Goal: Information Seeking & Learning: Learn about a topic

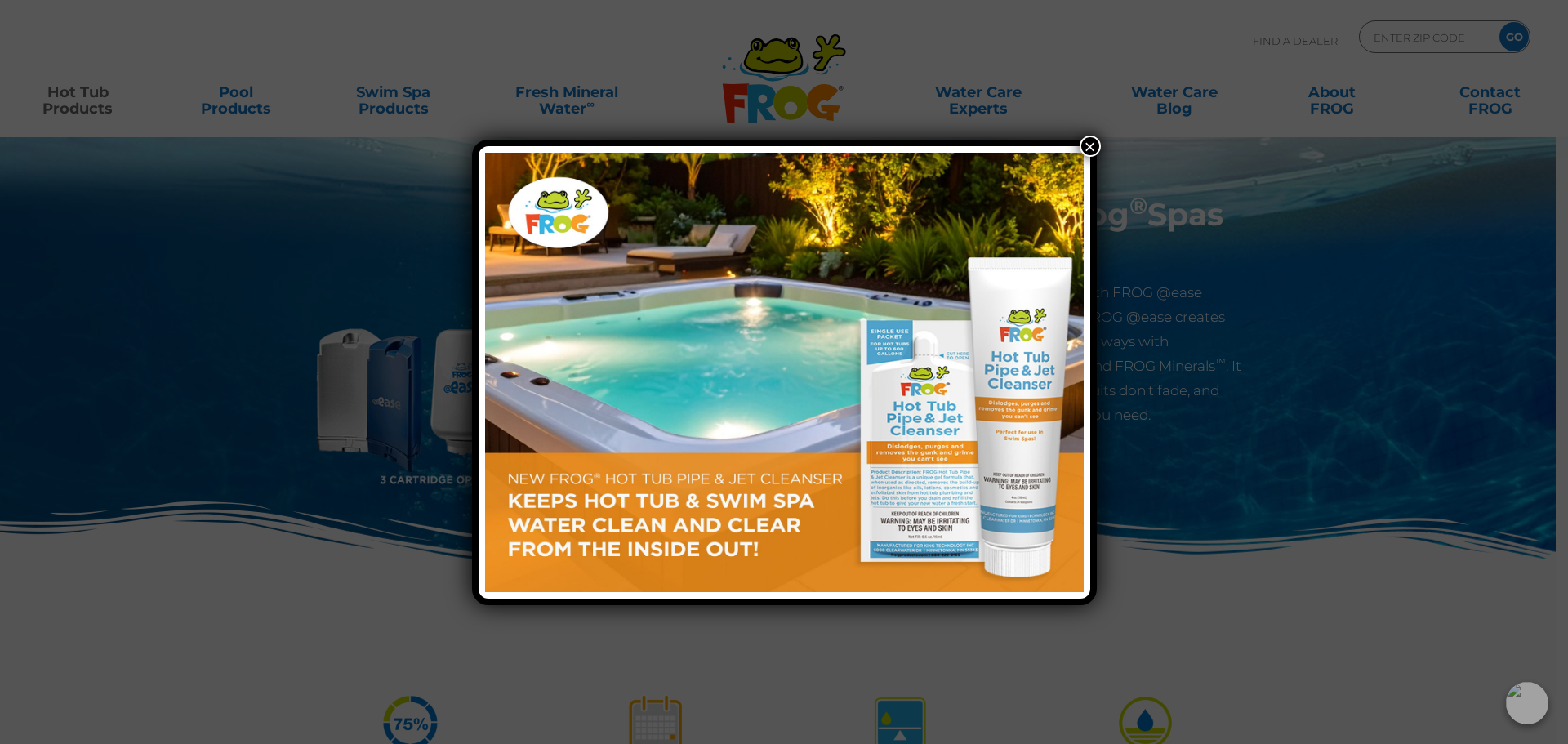
click at [1088, 145] on button "×" at bounding box center [1089, 146] width 21 height 21
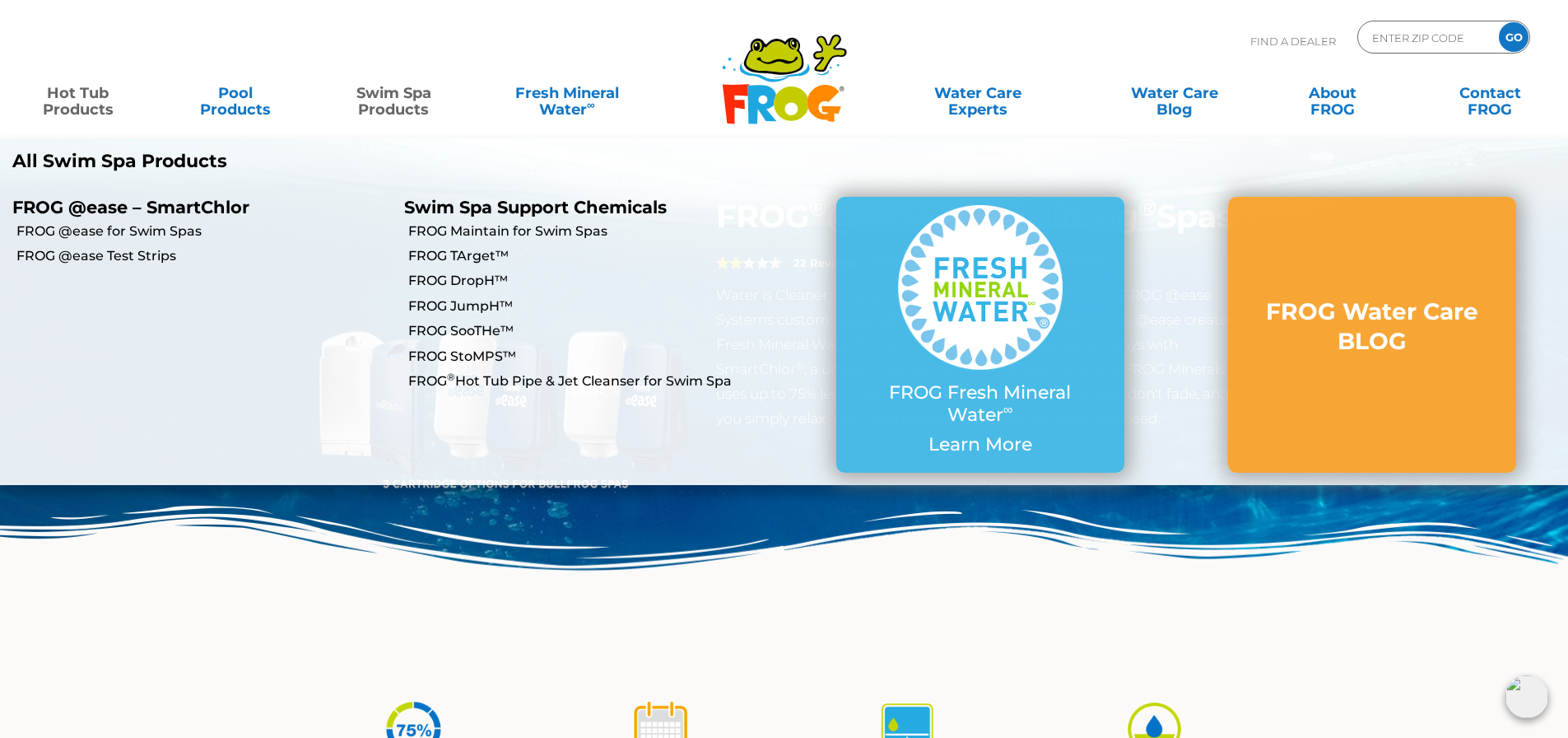
click at [397, 101] on link "Swim Spa Products" at bounding box center [394, 93] width 122 height 33
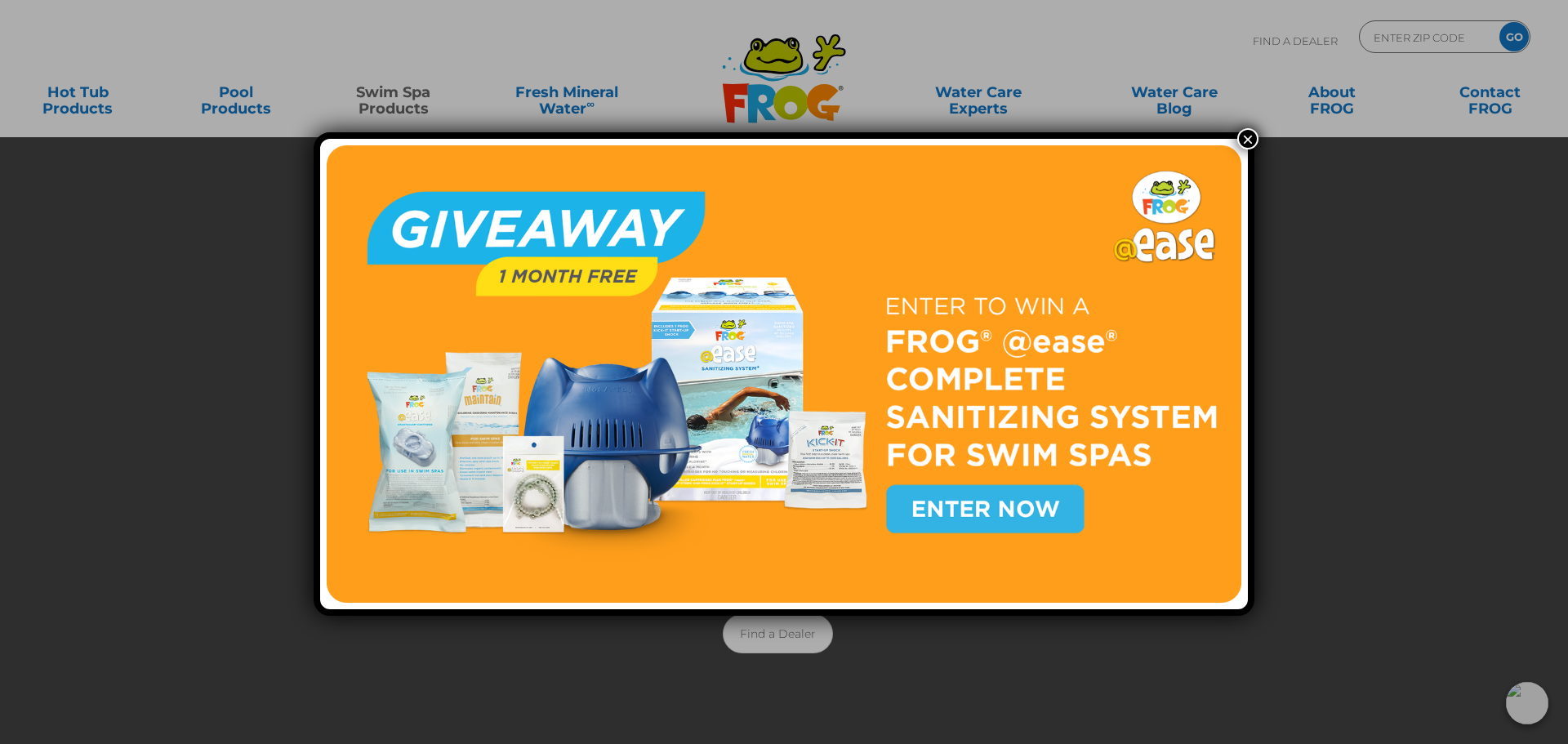
click at [1242, 138] on button "×" at bounding box center [1247, 138] width 21 height 21
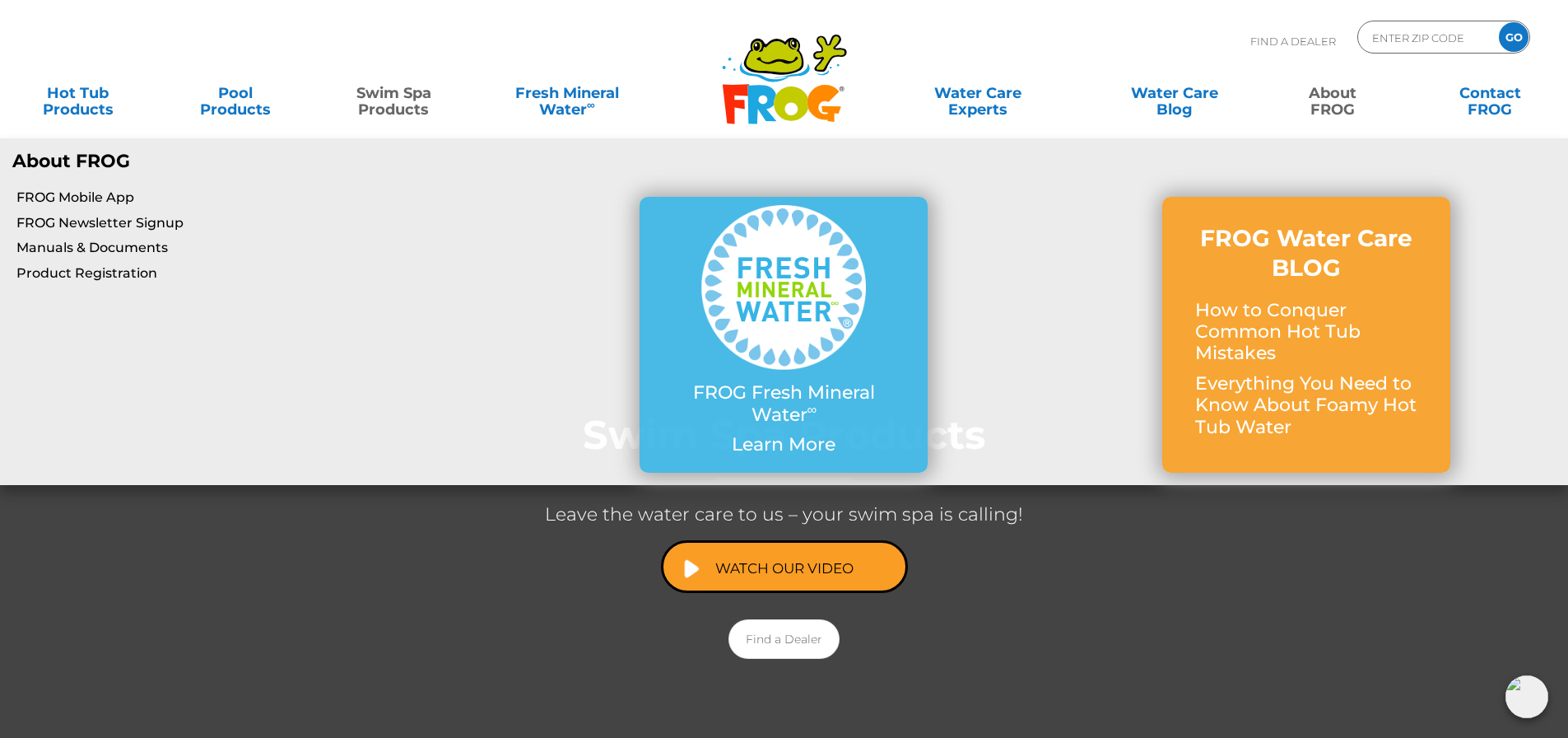
click at [1329, 107] on link "About FROG" at bounding box center [1332, 93] width 122 height 33
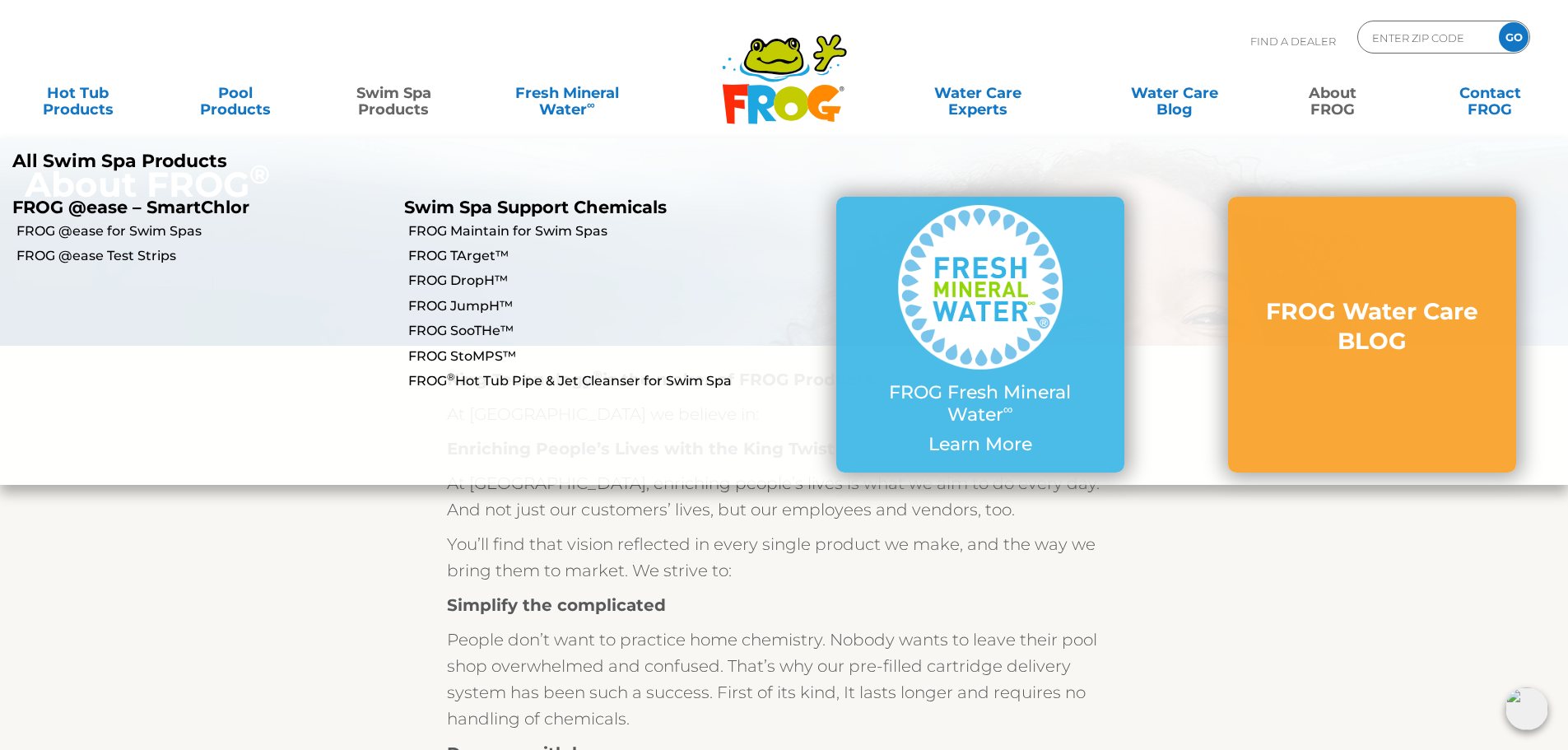
click at [389, 100] on link "Swim Spa Products" at bounding box center [394, 93] width 122 height 33
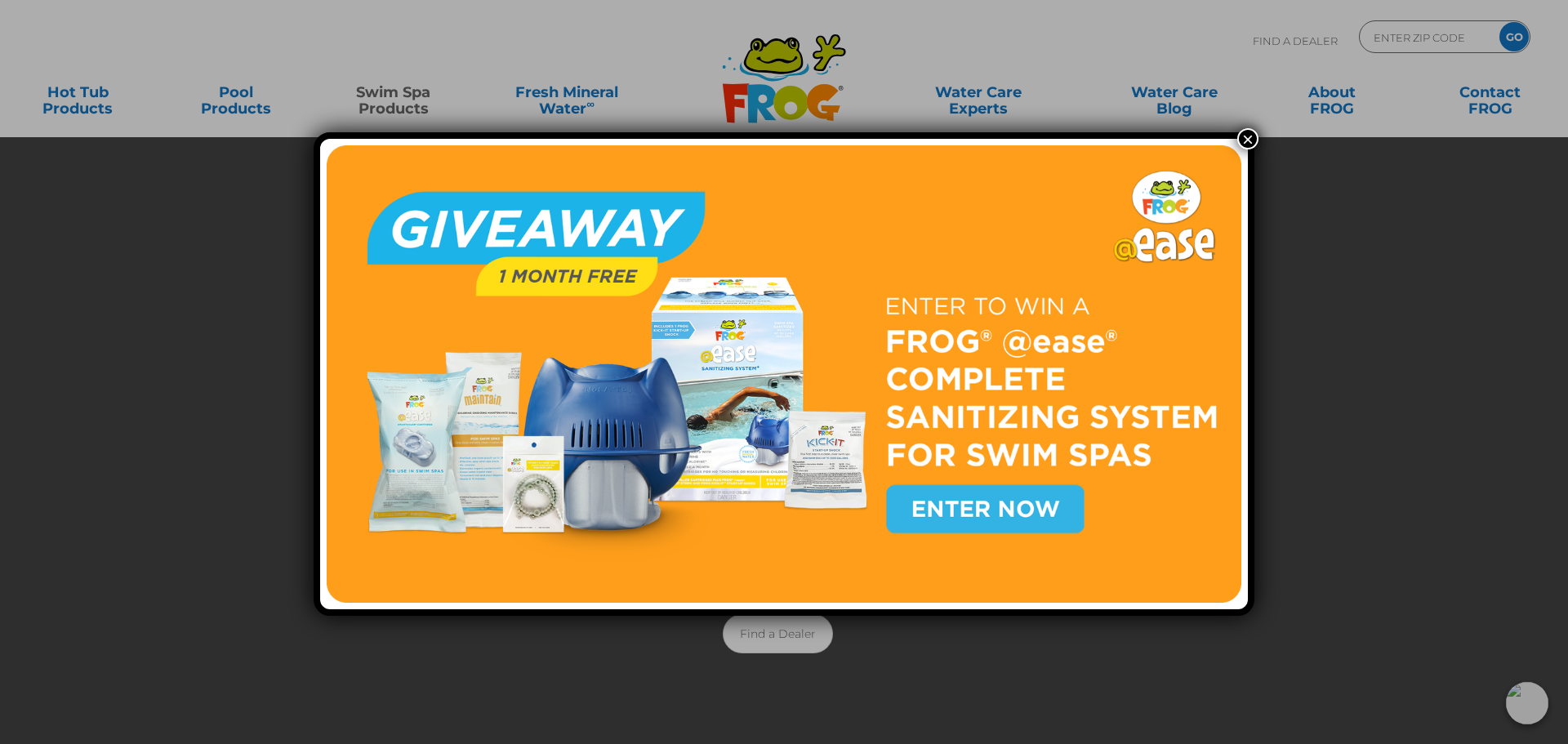
click at [1240, 136] on button "×" at bounding box center [1247, 138] width 21 height 21
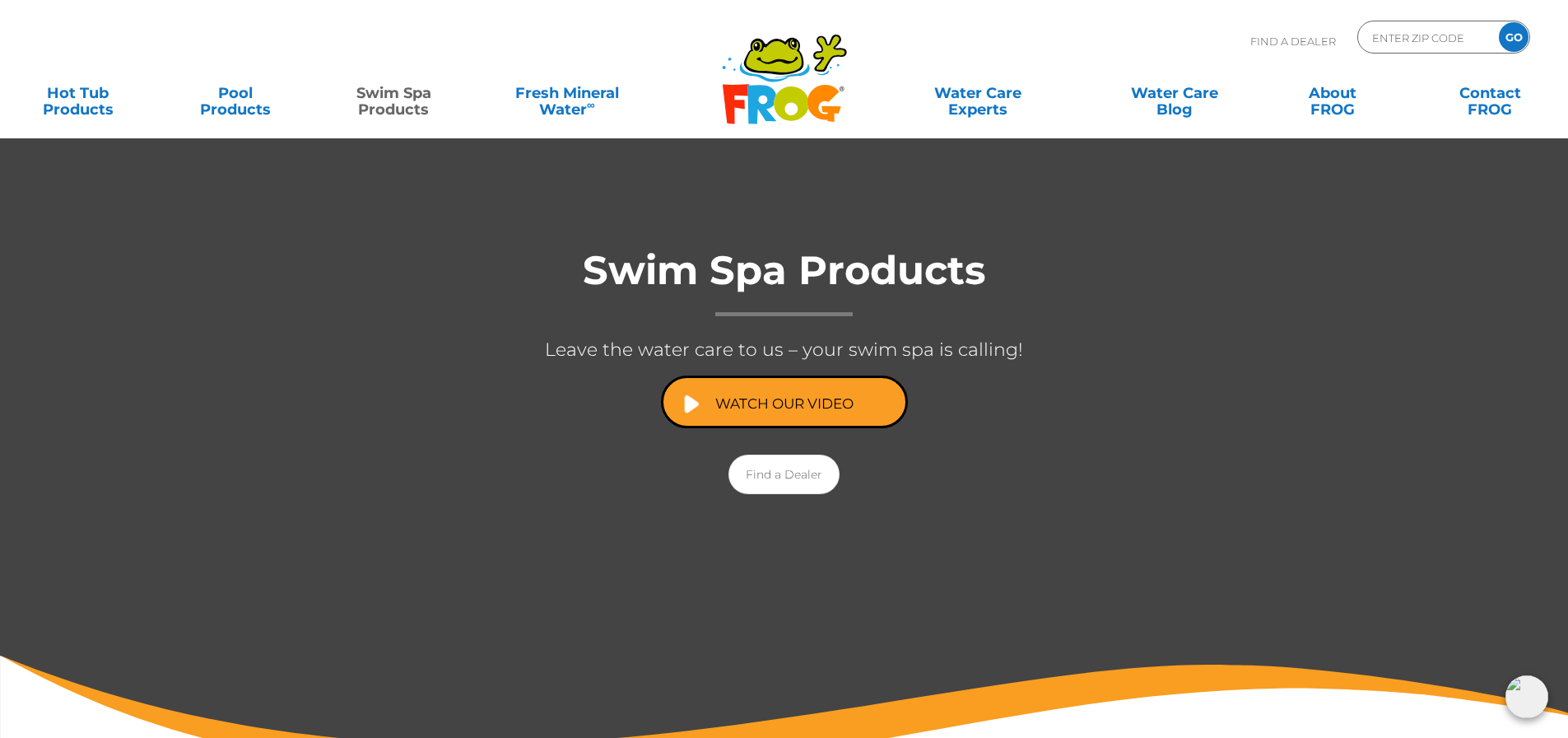
scroll to position [82, 0]
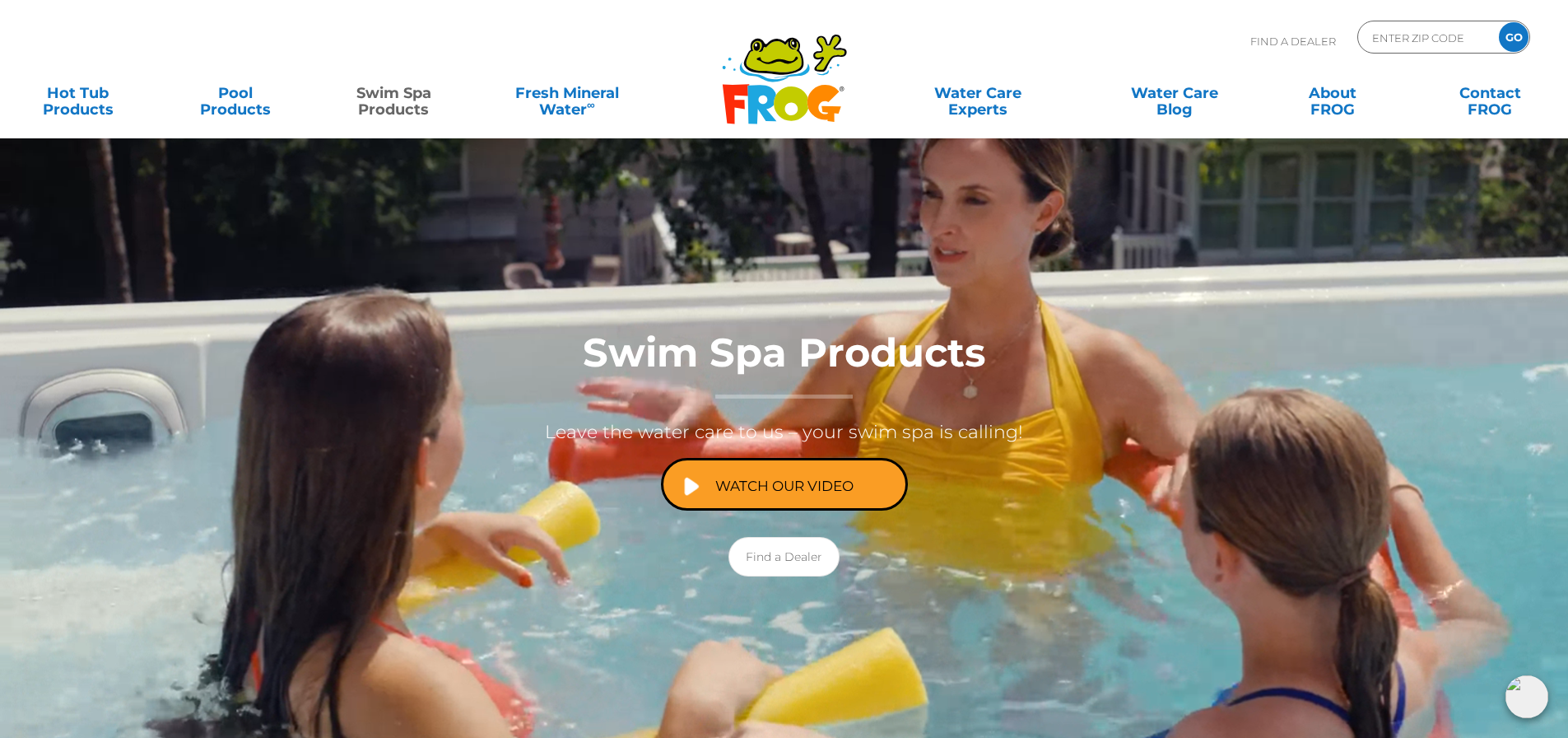
click at [368, 576] on div "Swim Spa Products Leave the water care to us – your swim spa is calling! Watch …" at bounding box center [790, 448] width 1581 height 292
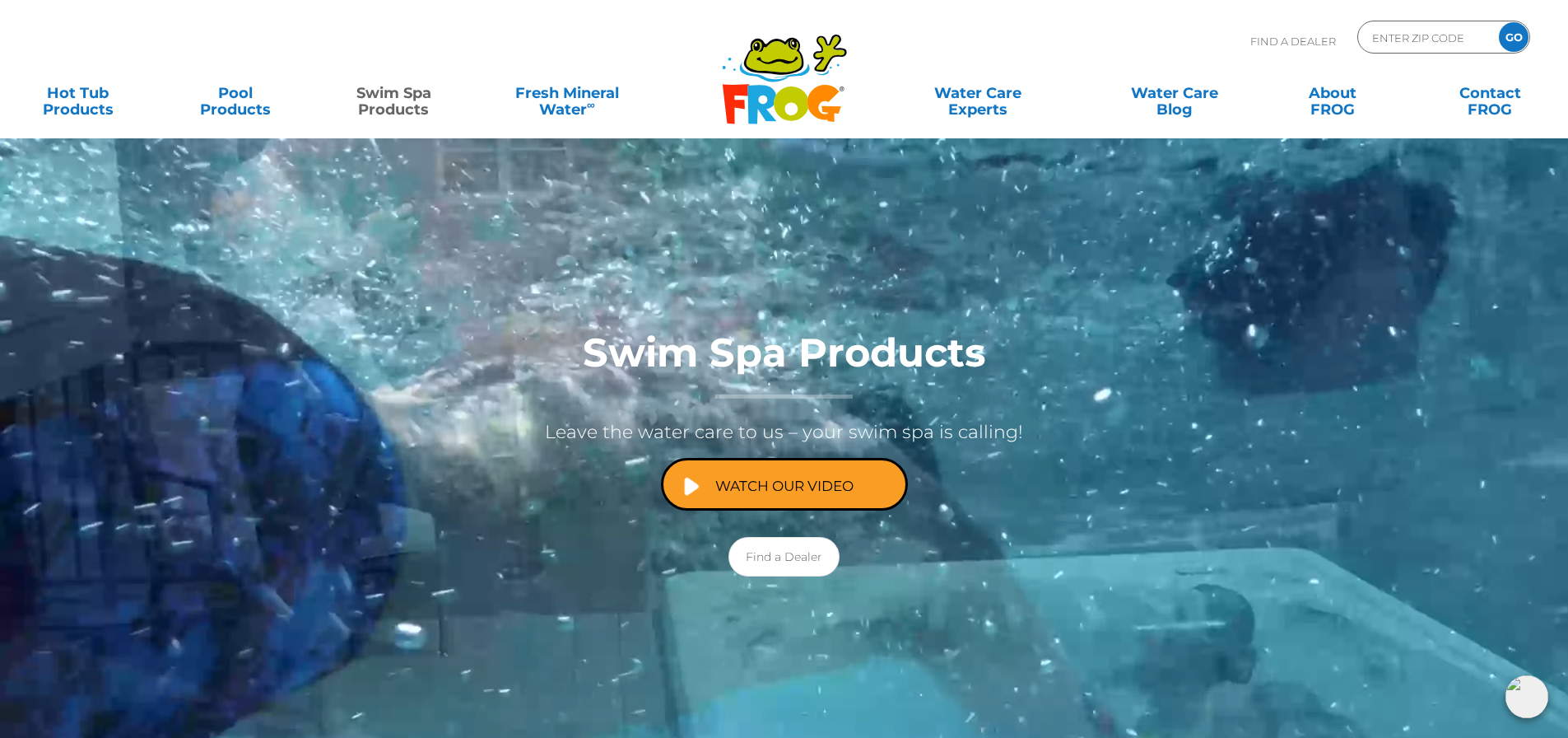
drag, startPoint x: 476, startPoint y: 650, endPoint x: 1561, endPoint y: 737, distance: 1088.5
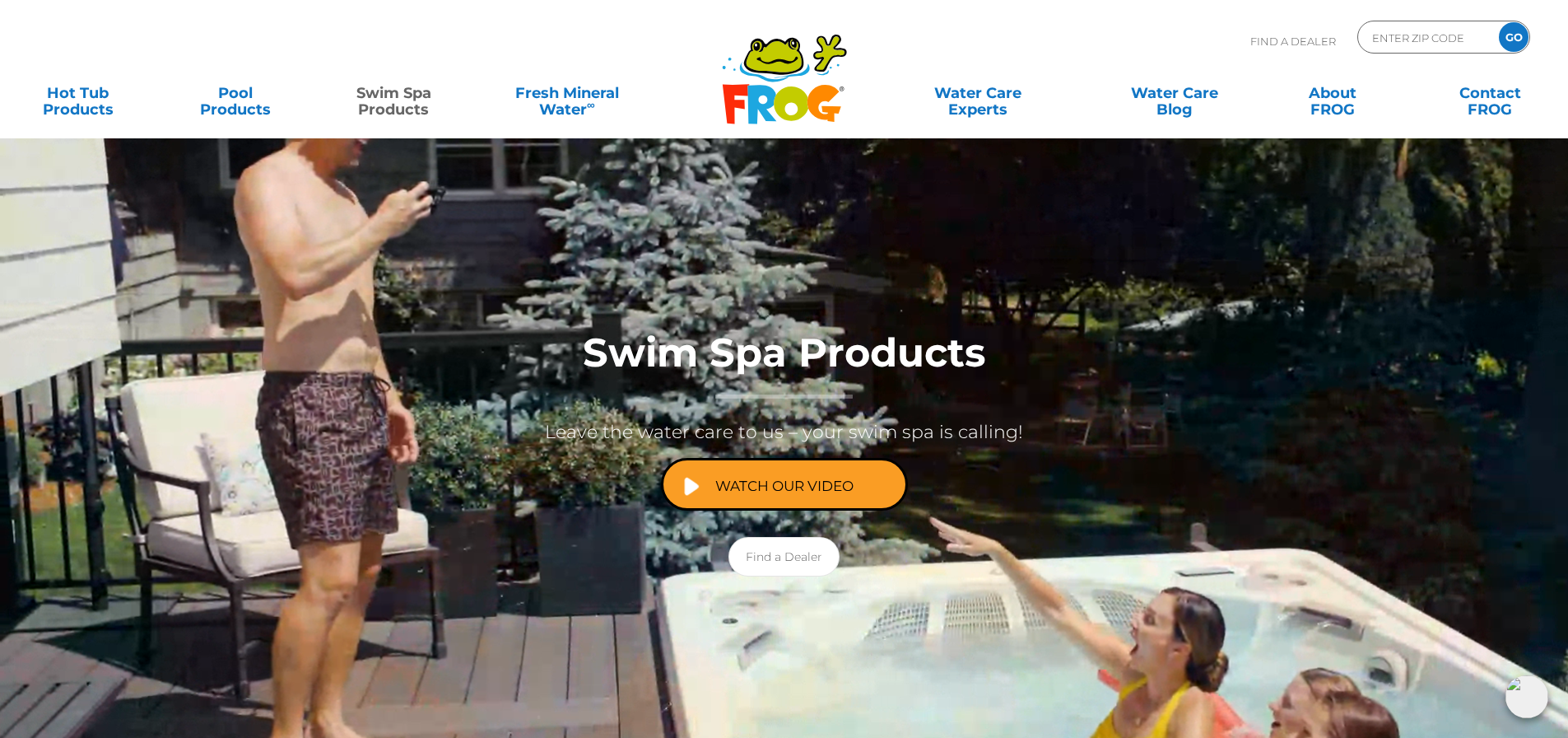
click at [1561, 737] on div at bounding box center [790, 468] width 1581 height 827
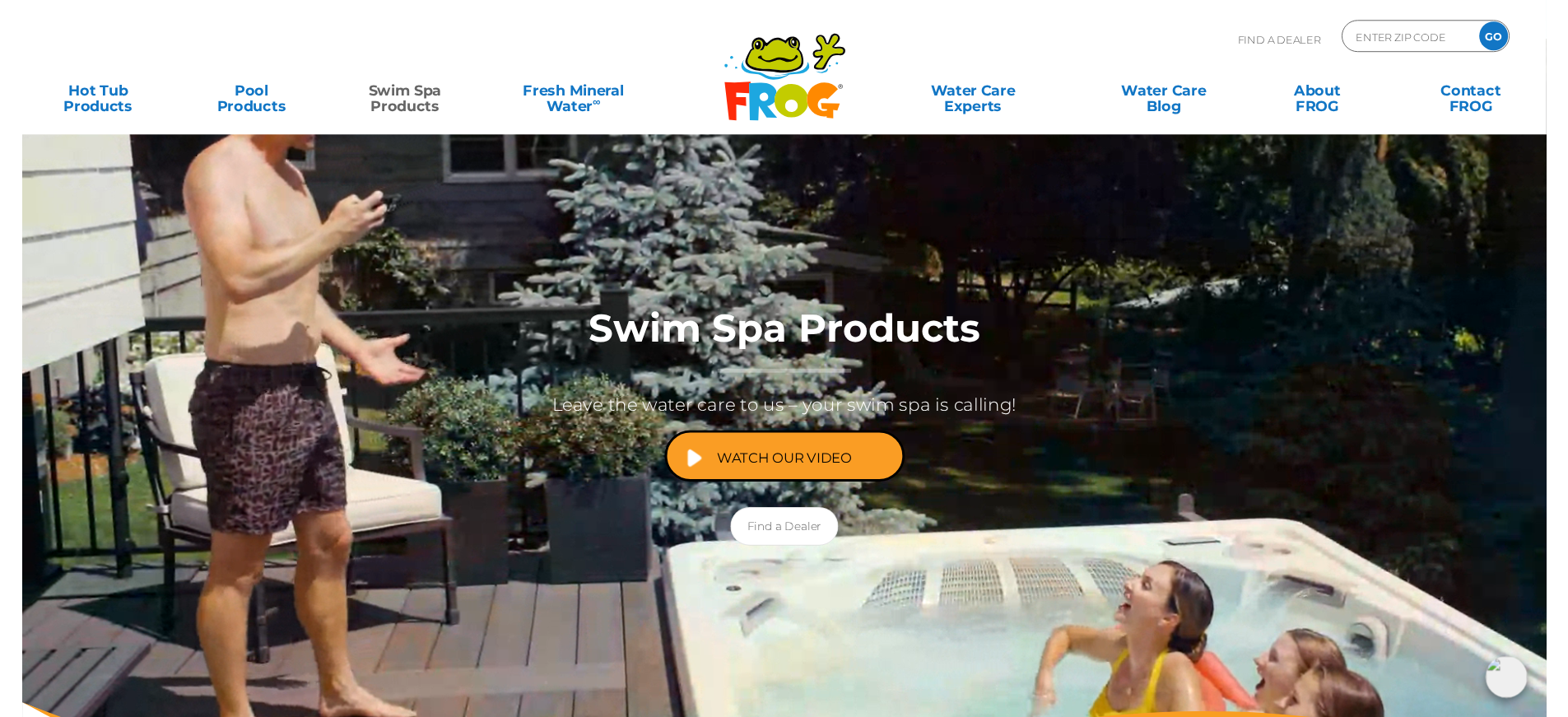
scroll to position [96, 0]
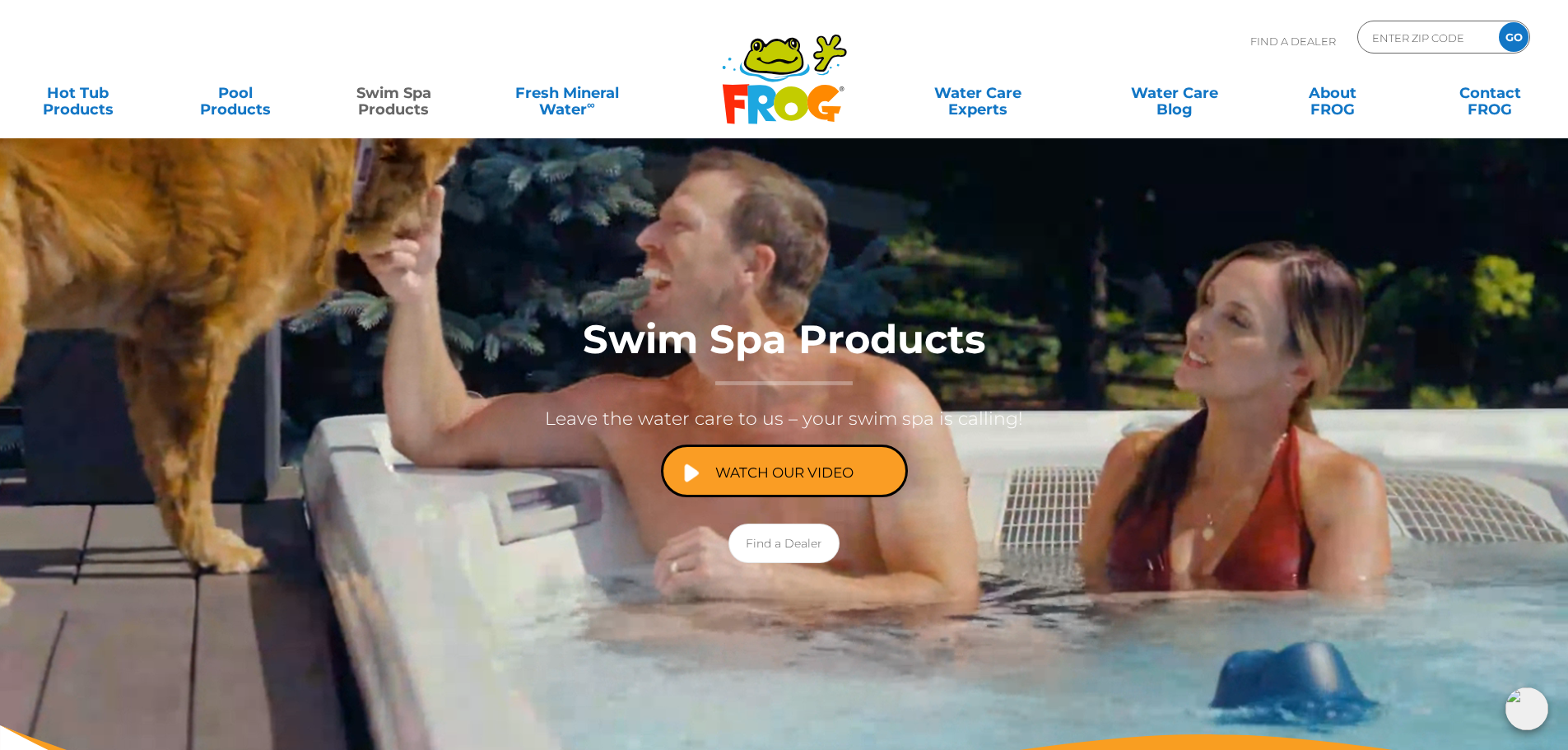
click at [238, 196] on div at bounding box center [784, 455] width 1568 height 828
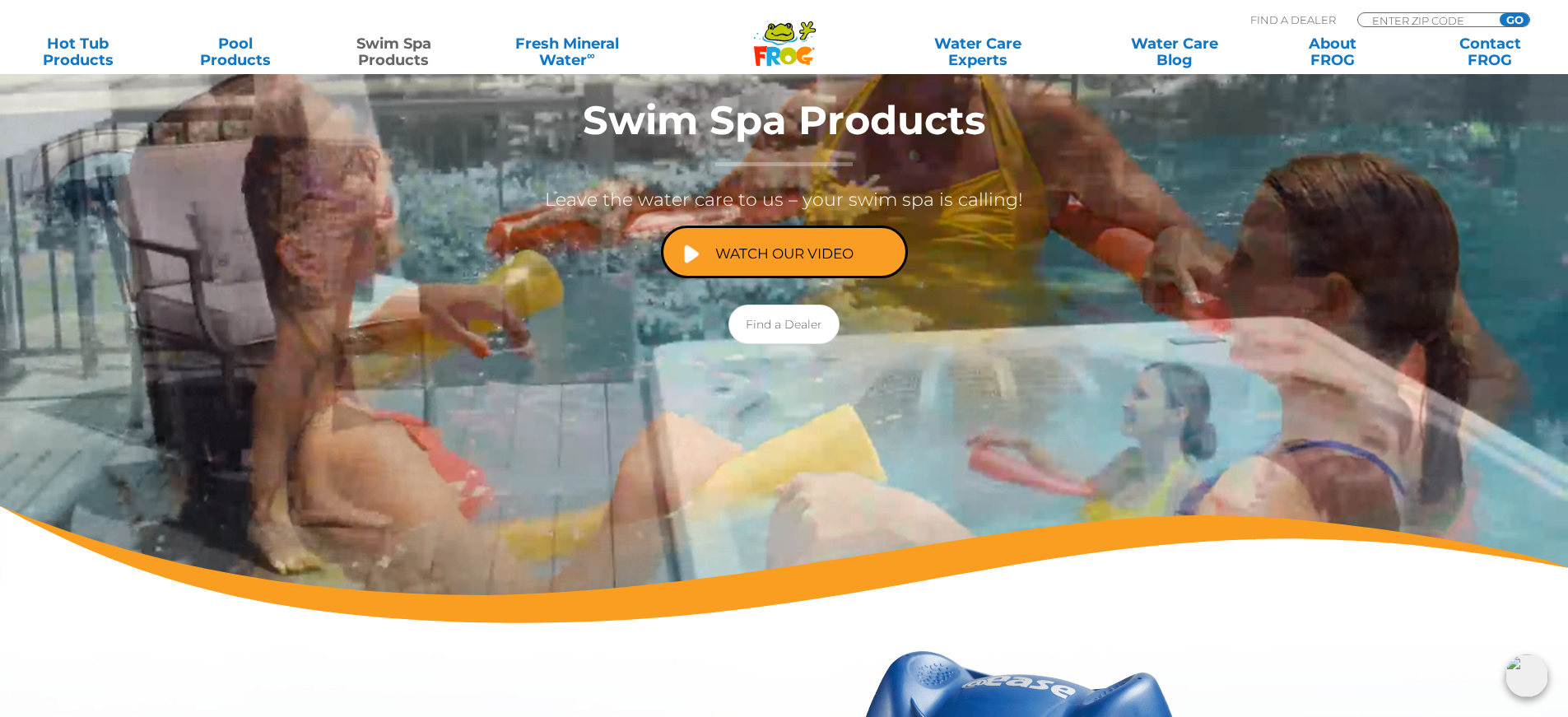
scroll to position [0, 0]
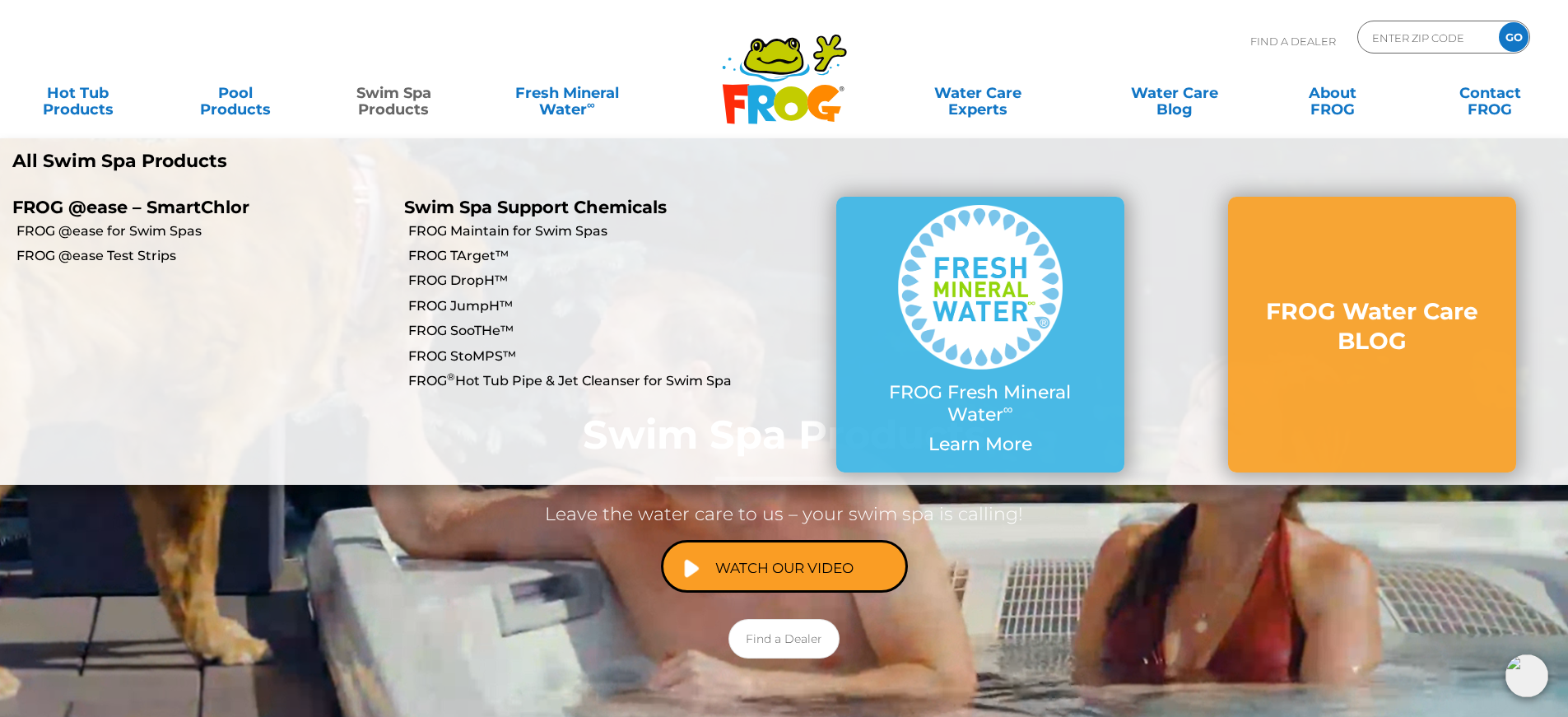
click at [392, 106] on link "Swim Spa Products" at bounding box center [394, 93] width 122 height 33
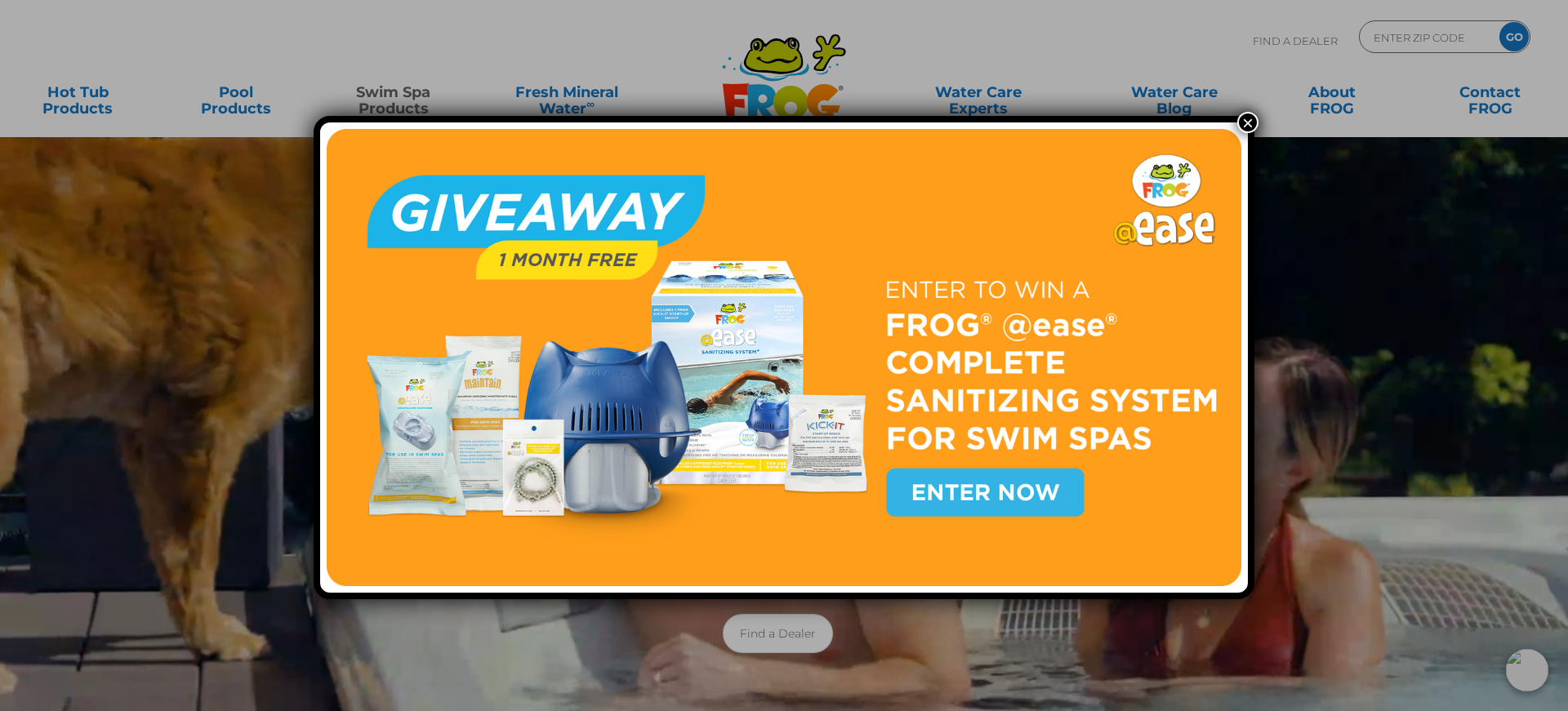
click at [1243, 121] on button "×" at bounding box center [1247, 122] width 21 height 21
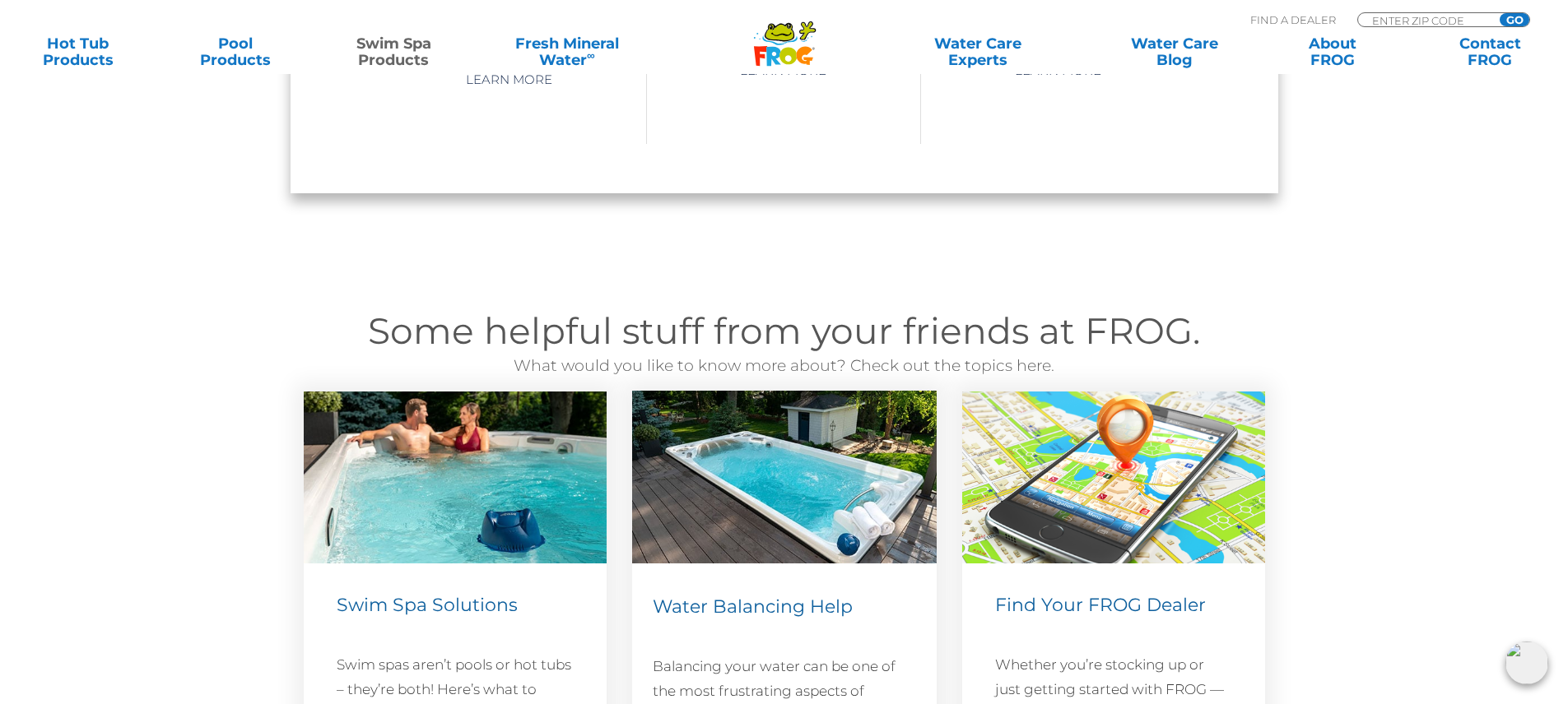
scroll to position [2221, 0]
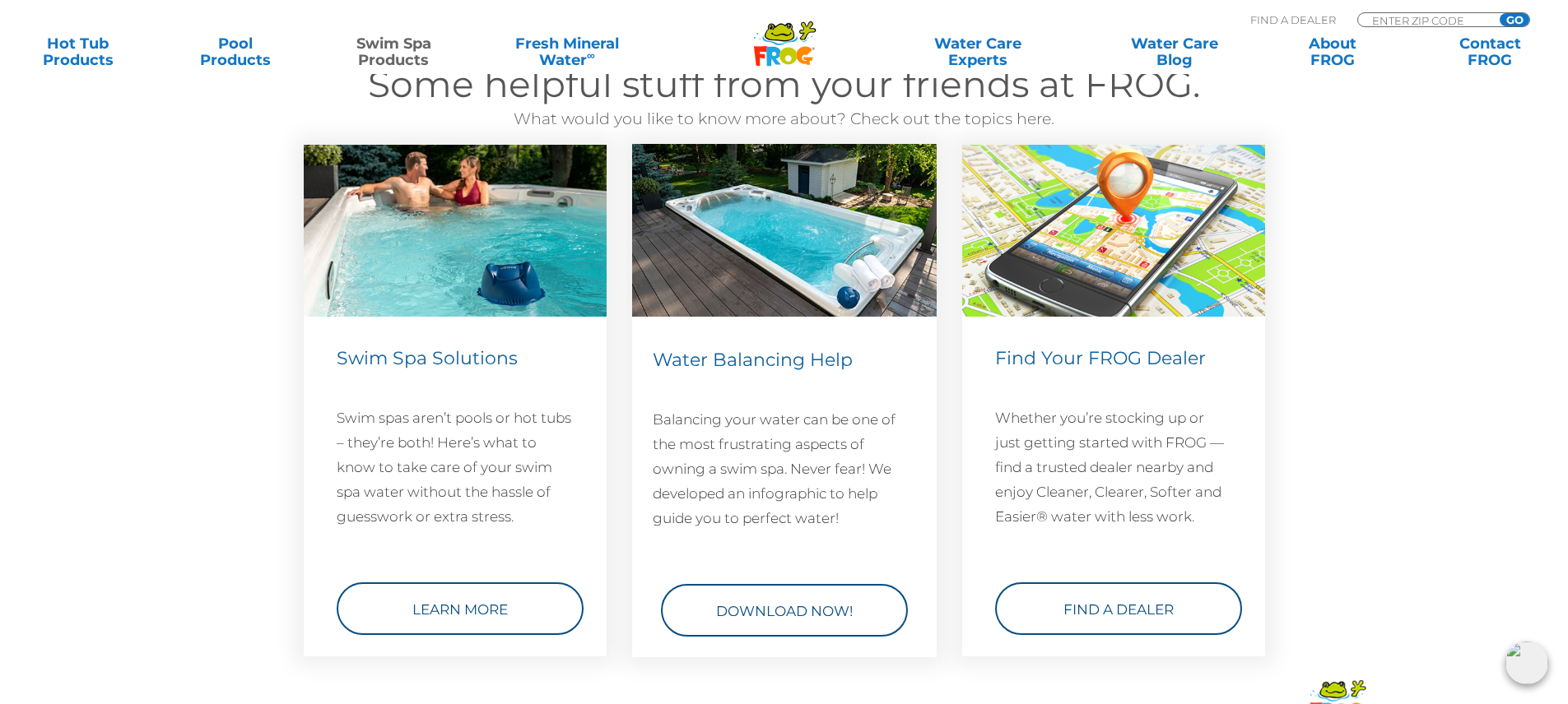
drag, startPoint x: 796, startPoint y: 237, endPoint x: 761, endPoint y: 254, distance: 38.9
click at [761, 254] on img at bounding box center [784, 231] width 305 height 173
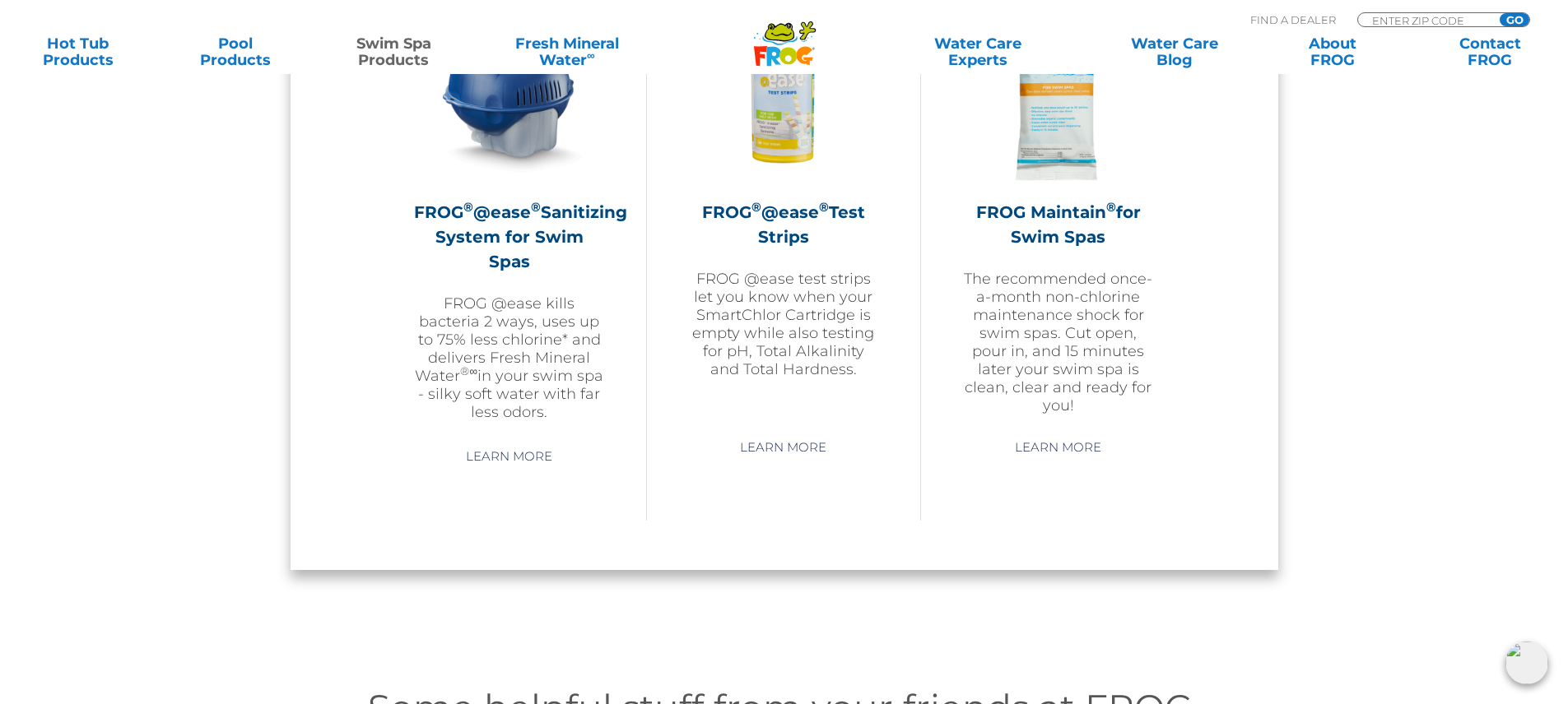
scroll to position [1506, 0]
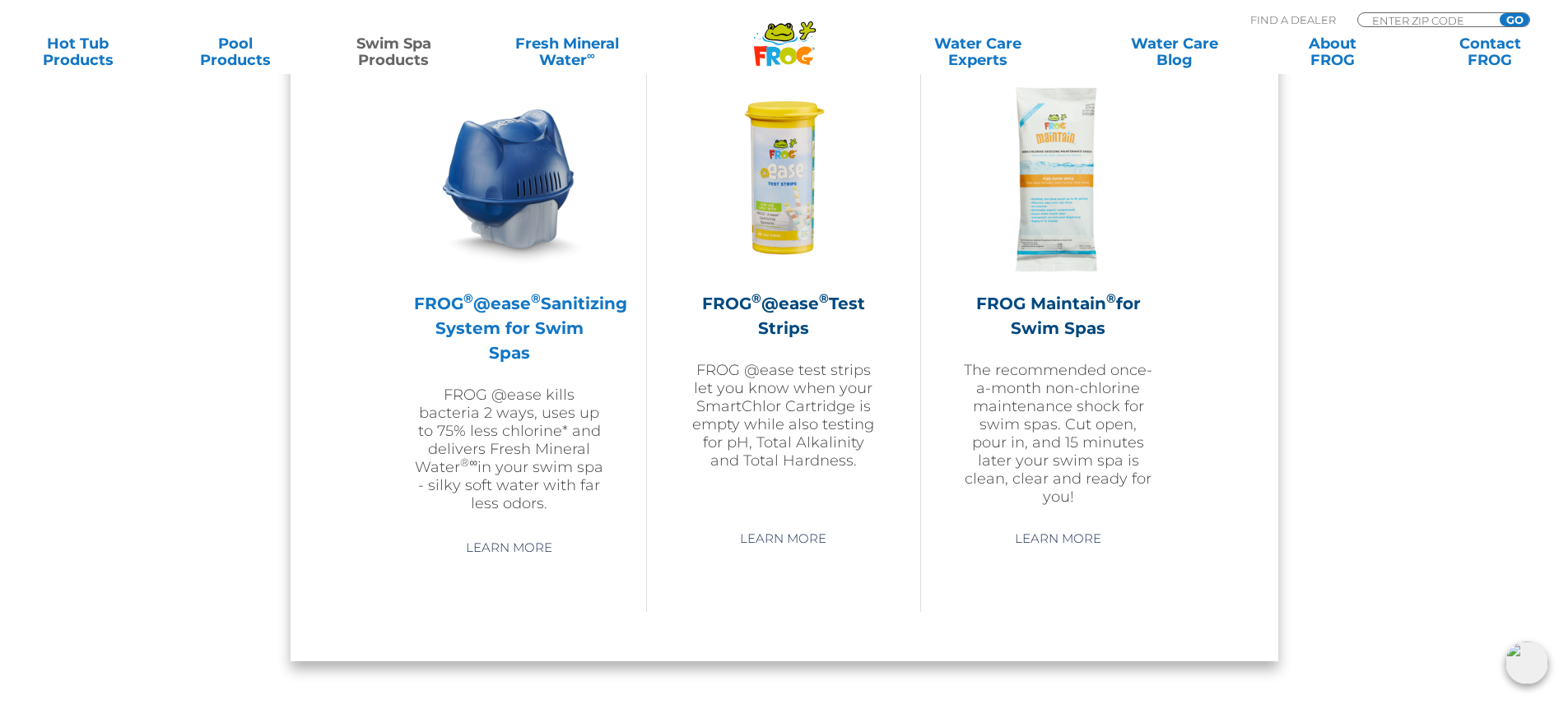
click at [519, 337] on h2 "FROG ® @ease ® Sanitizing System for Swim Spas" at bounding box center [509, 327] width 191 height 74
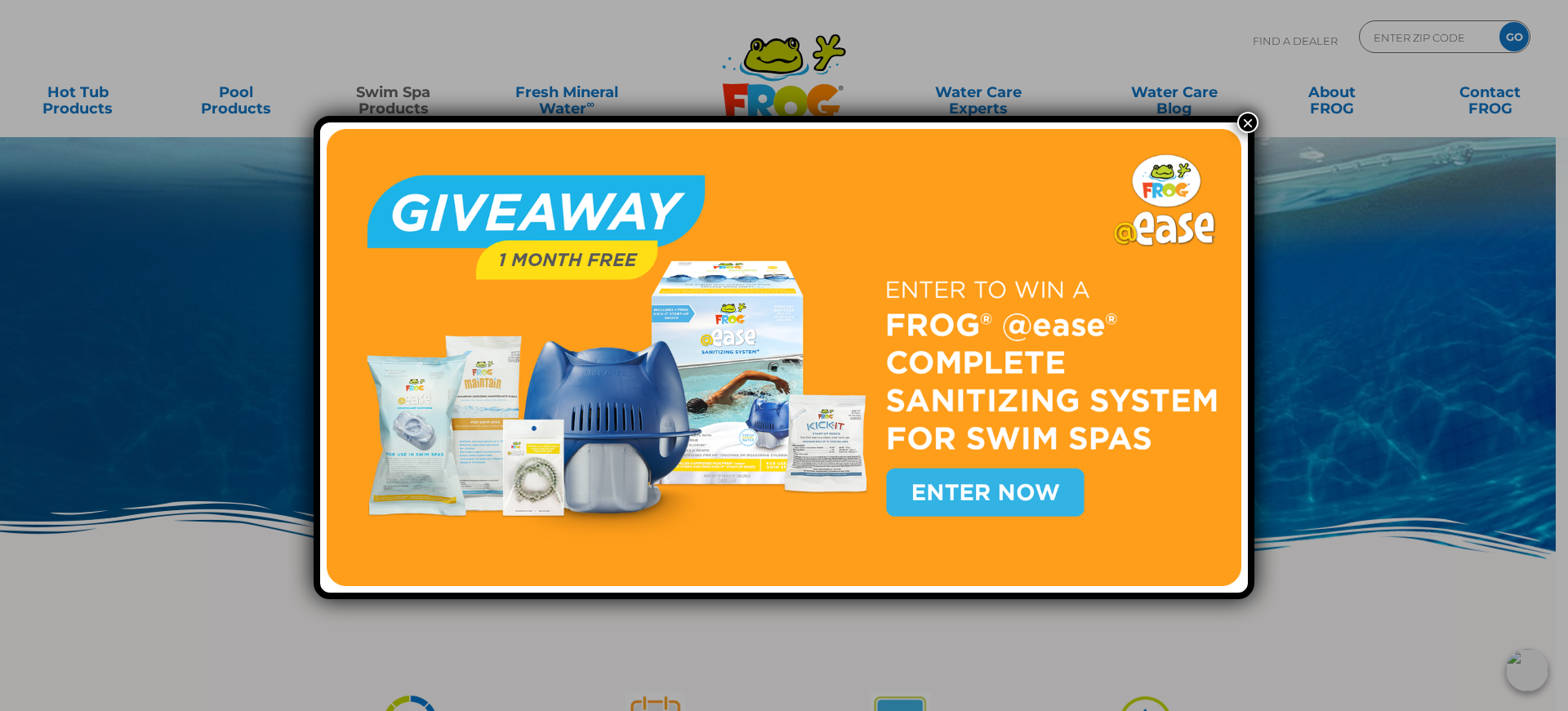
click at [1245, 121] on button "×" at bounding box center [1247, 122] width 21 height 21
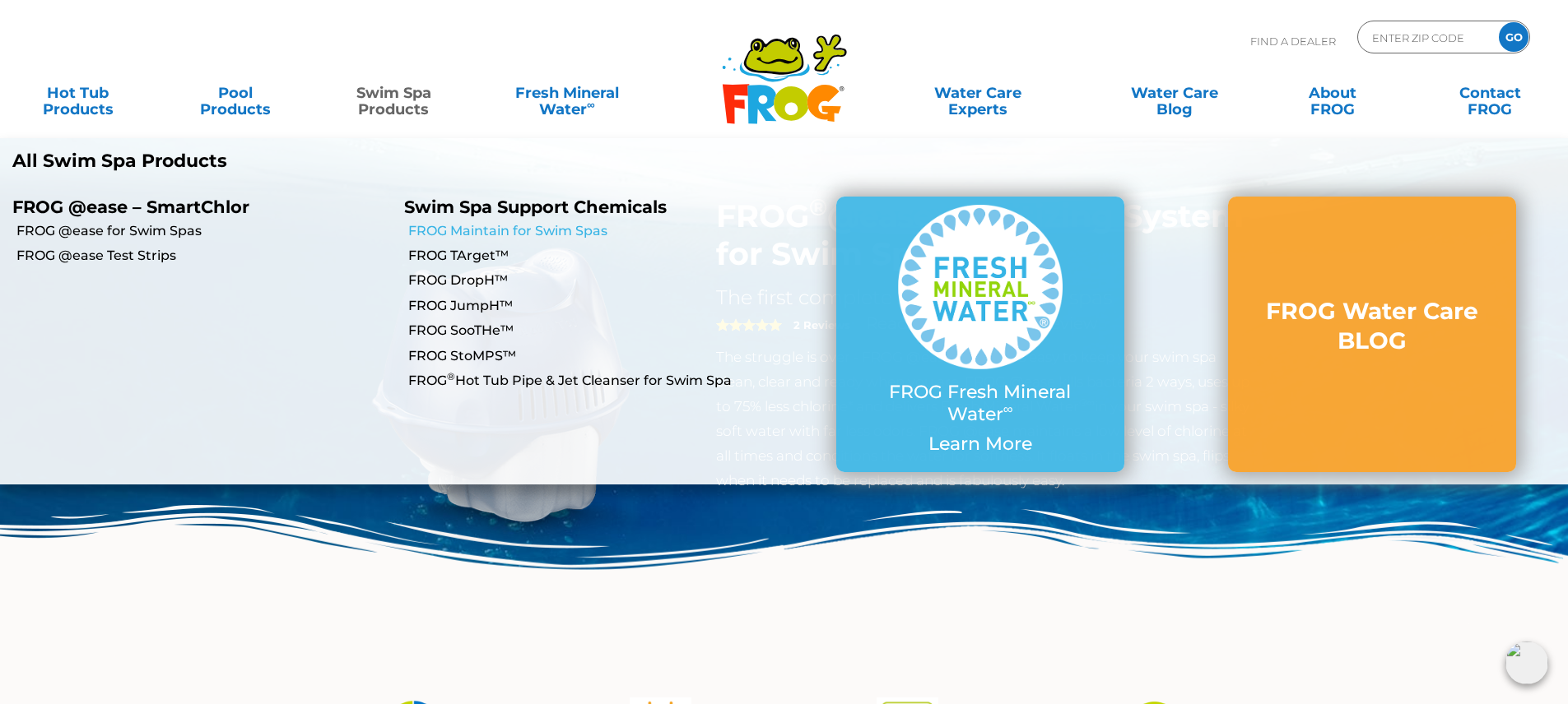
click at [482, 232] on link "FROG Maintain for Swim Spas" at bounding box center [596, 232] width 375 height 18
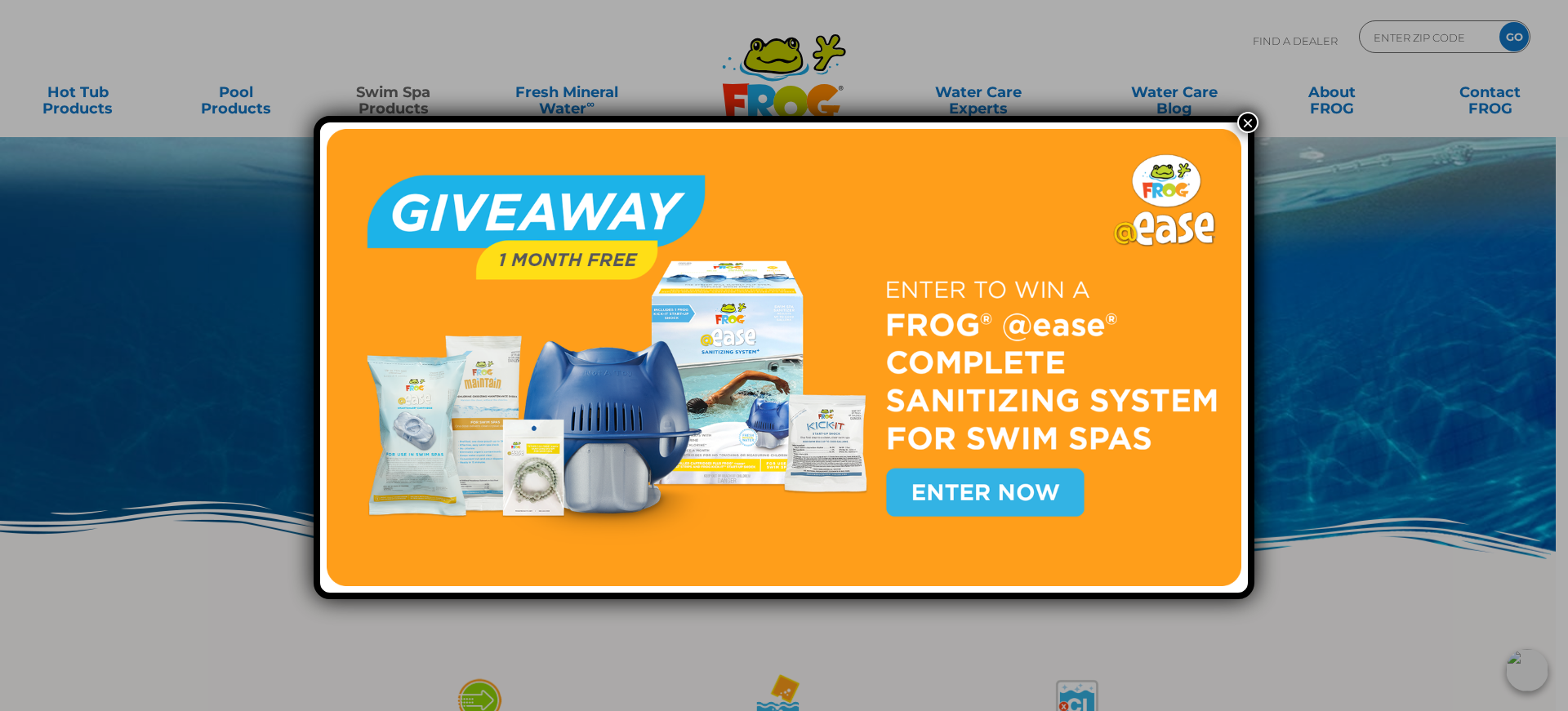
click at [1243, 124] on button "×" at bounding box center [1247, 122] width 21 height 21
